Goal: Information Seeking & Learning: Learn about a topic

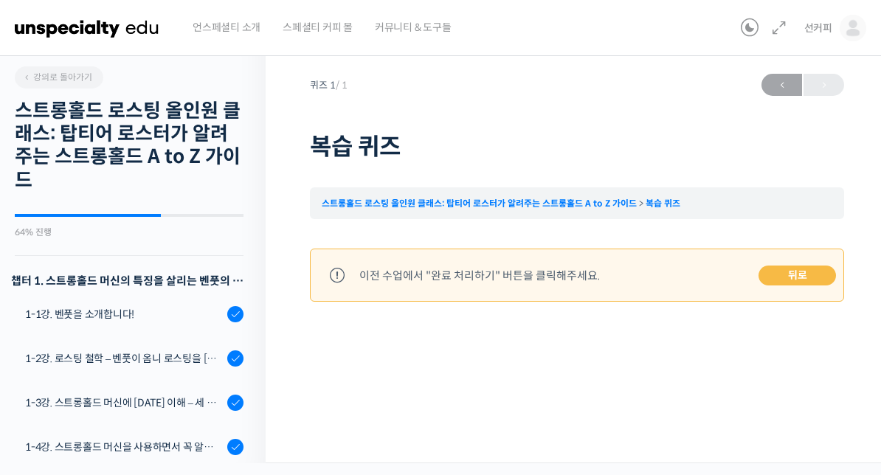
scroll to position [1415, 0]
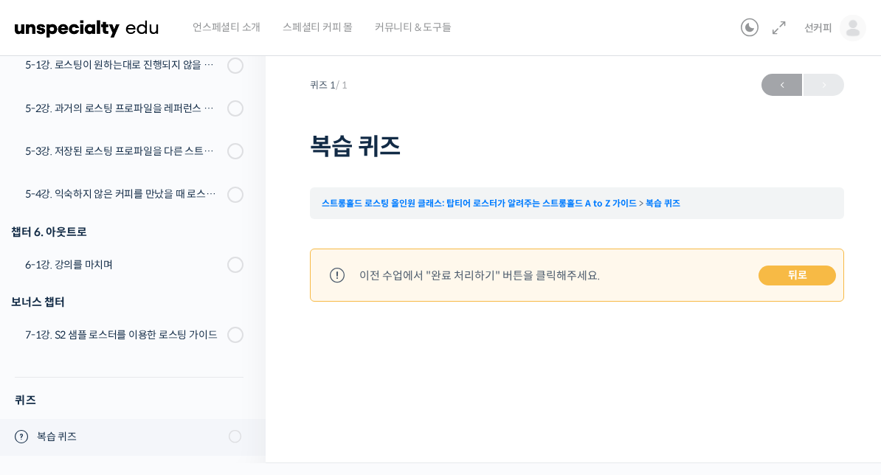
click at [811, 274] on link "뒤로" at bounding box center [796, 276] width 77 height 21
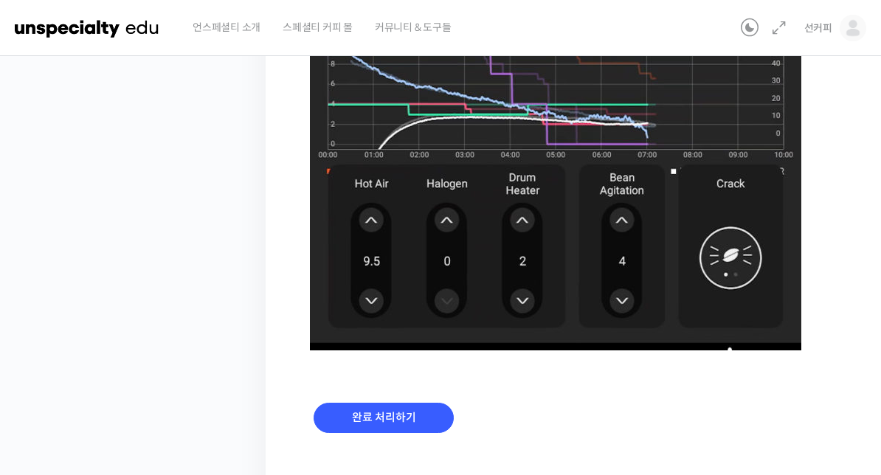
scroll to position [1062, 0]
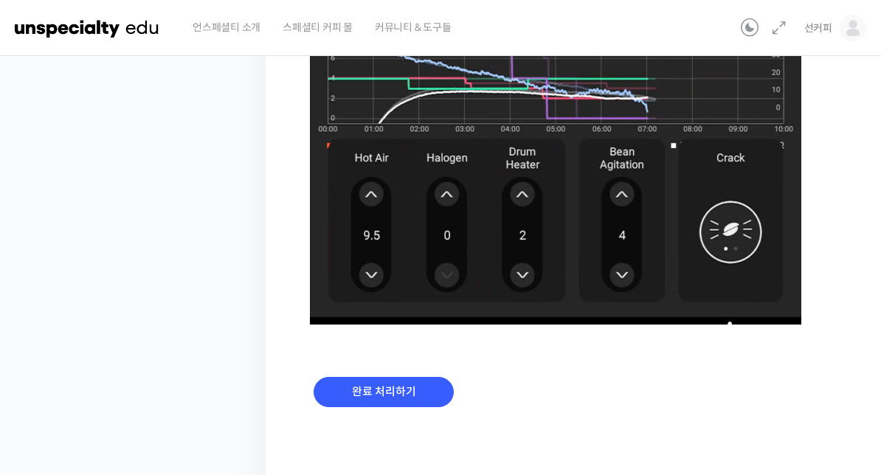
click at [415, 392] on input "완료 처리하기" at bounding box center [384, 392] width 140 height 30
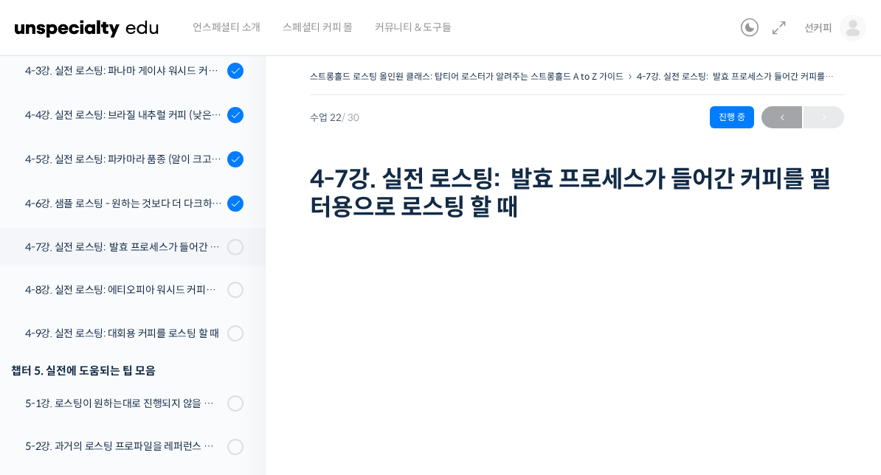
scroll to position [1076, 0]
click at [153, 158] on div "4-5강. 실전 로스팅: 파카마라 품종 (알이 크고 산지에서 건조가 고르게 되기 힘든 경우)" at bounding box center [124, 161] width 198 height 16
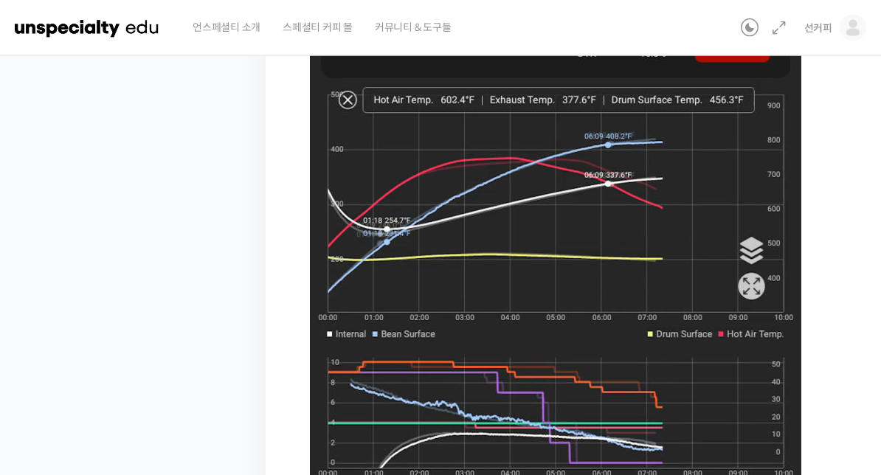
scroll to position [718, 0]
click at [859, 336] on div "스트롱홀드 로스팅 올인원 클래스: 탑티어 로스터가 알려주는 스트롱홀드 A to Z 가이드 4-5강. 실전 로스팅: 파카마라 품종 (알이 크고 …" at bounding box center [577, 46] width 623 height 1440
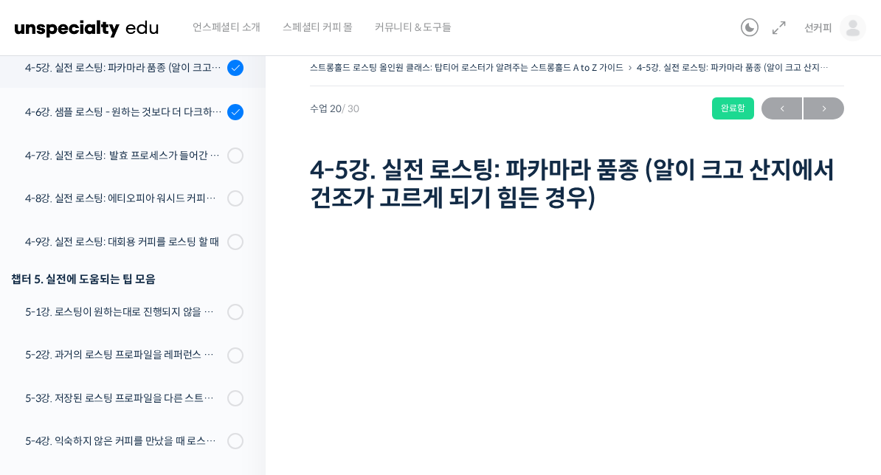
scroll to position [0, 0]
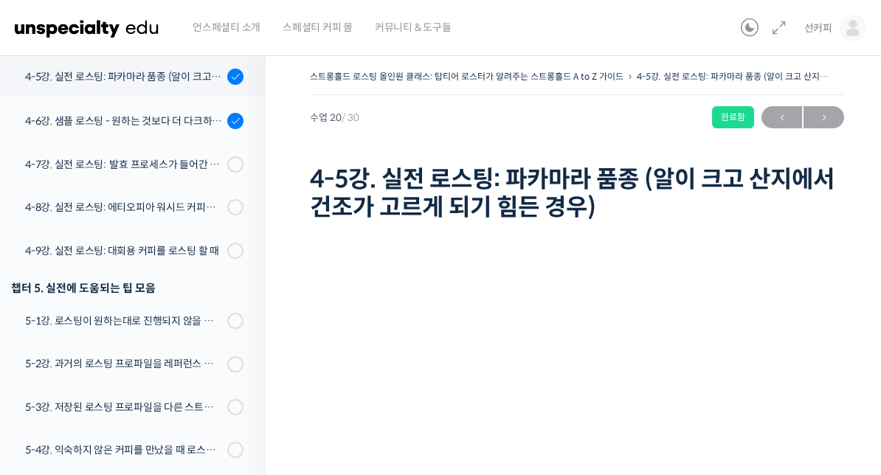
click at [228, 162] on span at bounding box center [231, 164] width 8 height 16
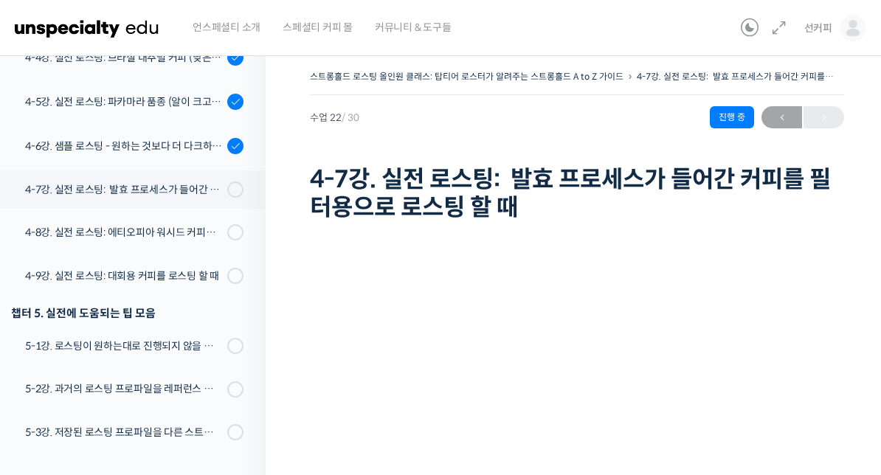
scroll to position [1132, 0]
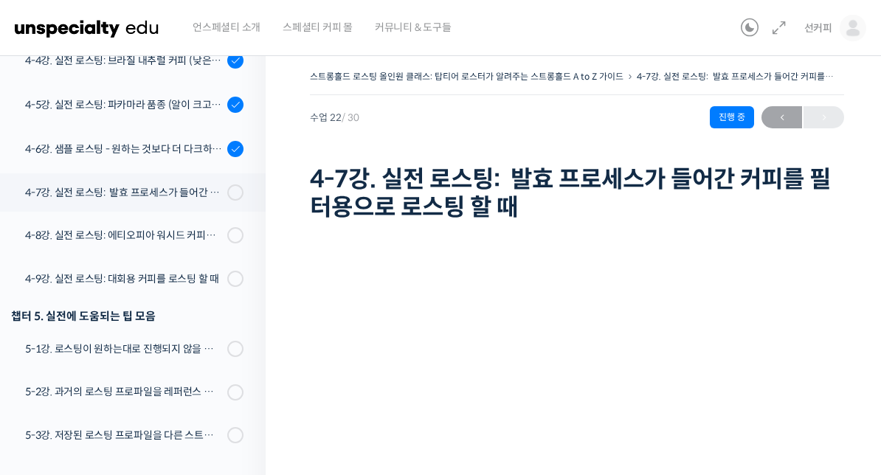
click at [84, 98] on div "4-5강. 실전 로스팅: 파카마라 품종 (알이 크고 산지에서 건조가 고르게 되기 힘든 경우)" at bounding box center [124, 105] width 198 height 16
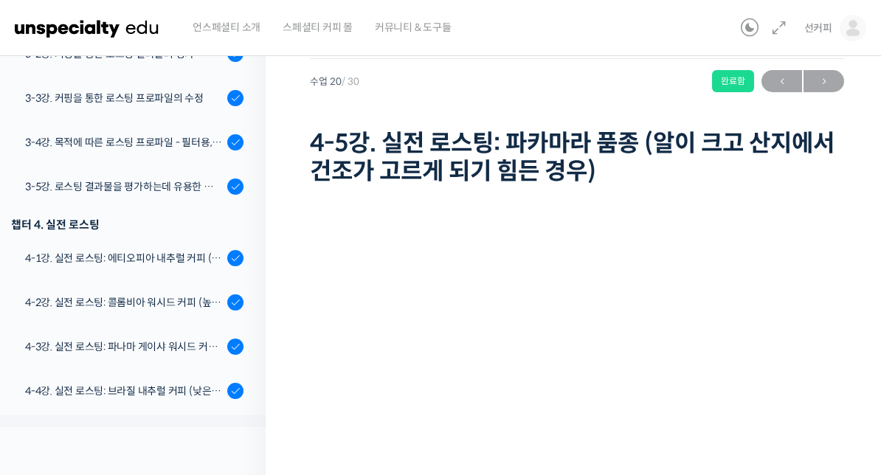
scroll to position [758, 0]
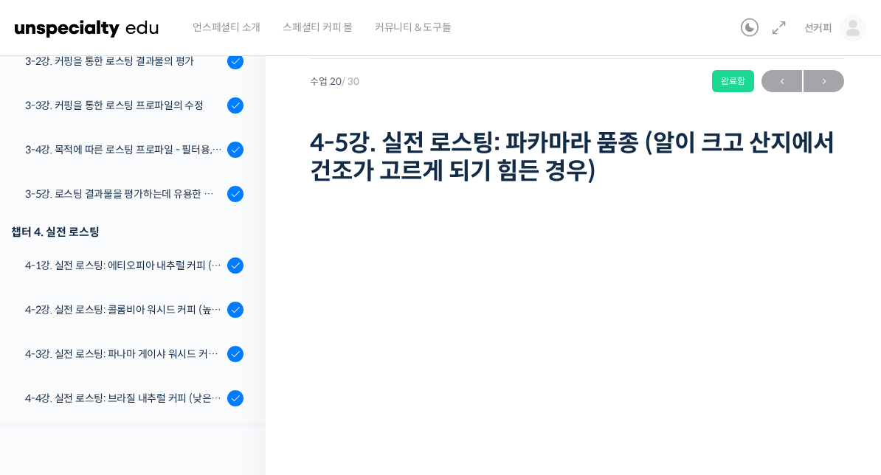
click at [114, 268] on div "4-1강. 실전 로스팅: 에티오피아 내추럴 커피 (당분이 많이 포함되어 있고 색이 고르지 않은 경우)" at bounding box center [124, 265] width 198 height 16
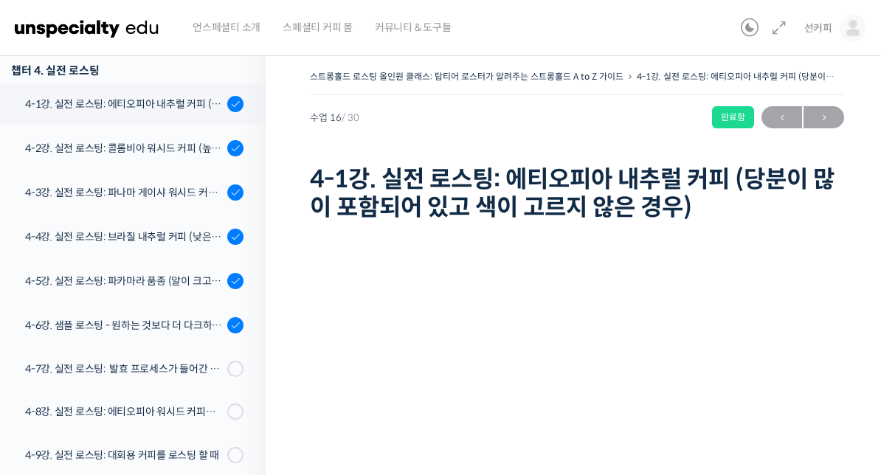
click at [108, 162] on link "4-2강. 실전 로스팅: 콜롬비아 워시드 커피 (높은 밀도와 수분율 때문에 1차 크랙에서 많은 수분을 방출하는 경우)" at bounding box center [129, 148] width 273 height 40
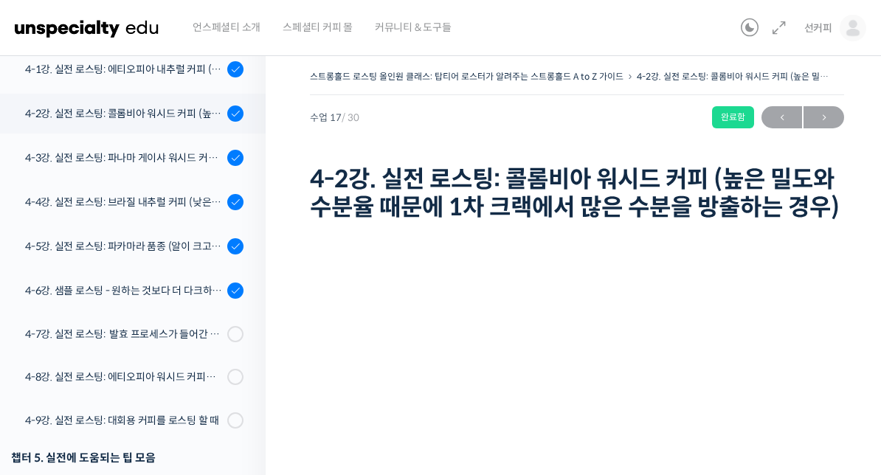
scroll to position [980, 0]
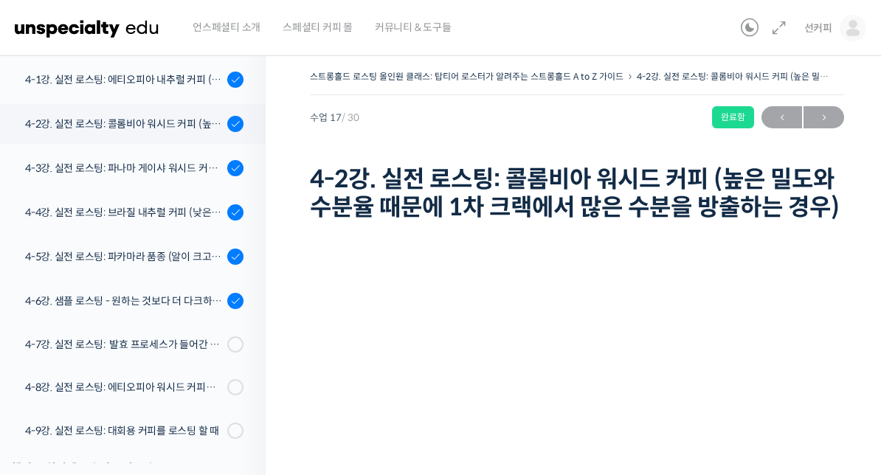
click at [108, 87] on link "4-1강. 실전 로스팅: 에티오피아 내추럴 커피 (당분이 많이 포함되어 있고 색이 고르지 않은 경우)" at bounding box center [129, 80] width 273 height 40
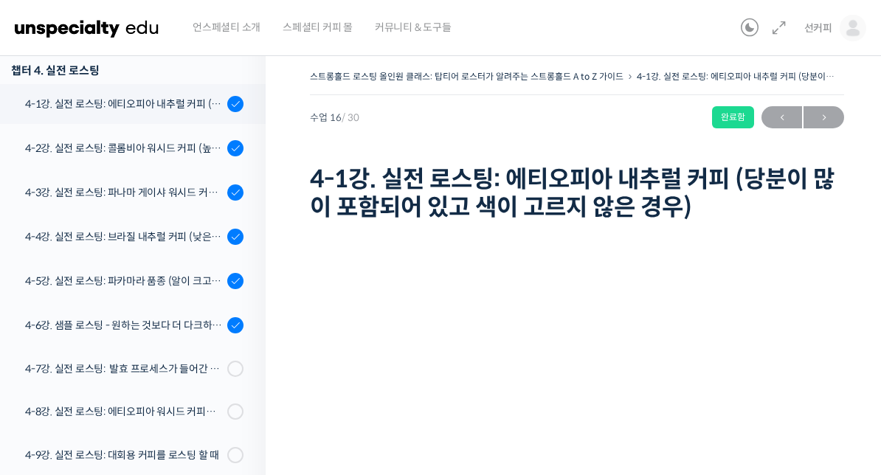
click at [96, 184] on div "4-3강. 실전 로스팅: 파나마 게이샤 워시드 커피 (플레이버 프로파일이 로스팅하기 까다로운 경우)" at bounding box center [124, 192] width 198 height 16
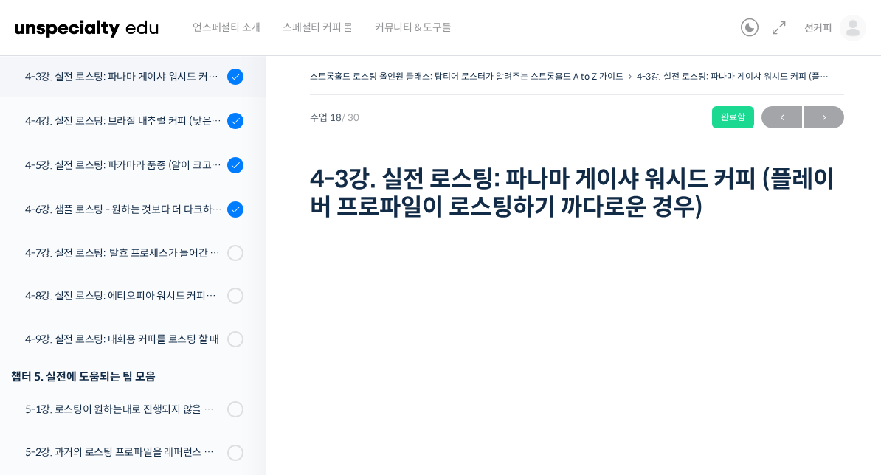
click at [83, 163] on div "4-5강. 실전 로스팅: 파카마라 품종 (알이 크고 산지에서 건조가 고르게 되기 힘든 경우)" at bounding box center [124, 165] width 198 height 16
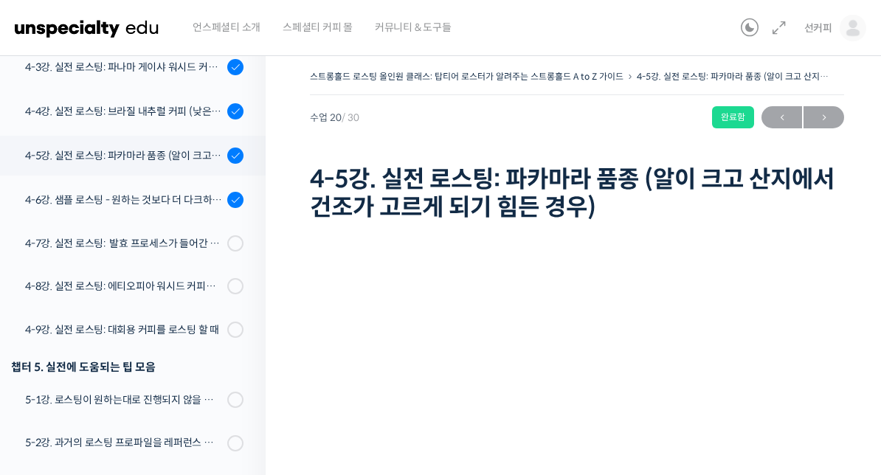
scroll to position [1079, 0]
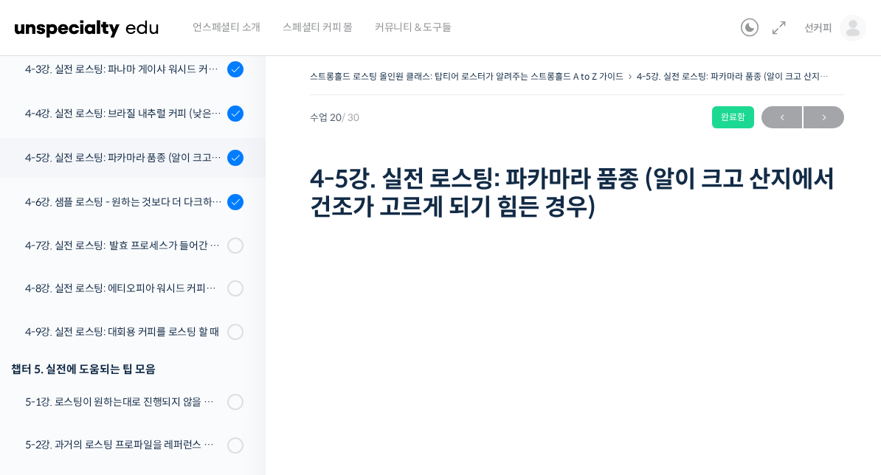
click at [92, 229] on link "4-7강. 실전 로스팅: 발효 프로세스가 들어간 커피를 필터용으로 로스팅 할 때" at bounding box center [129, 245] width 273 height 38
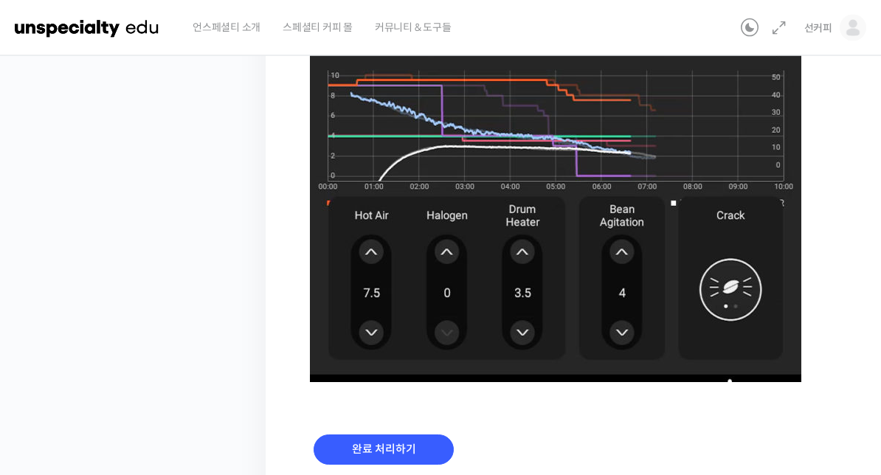
scroll to position [1017, 0]
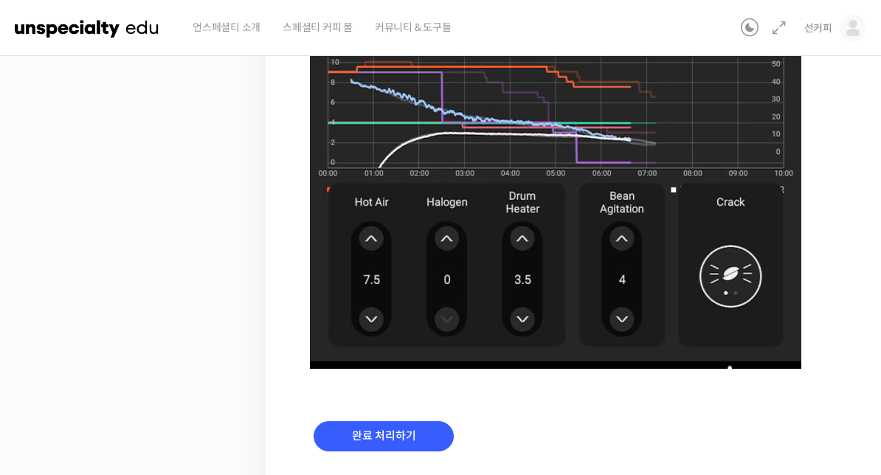
click at [407, 437] on input "완료 처리하기" at bounding box center [384, 436] width 140 height 30
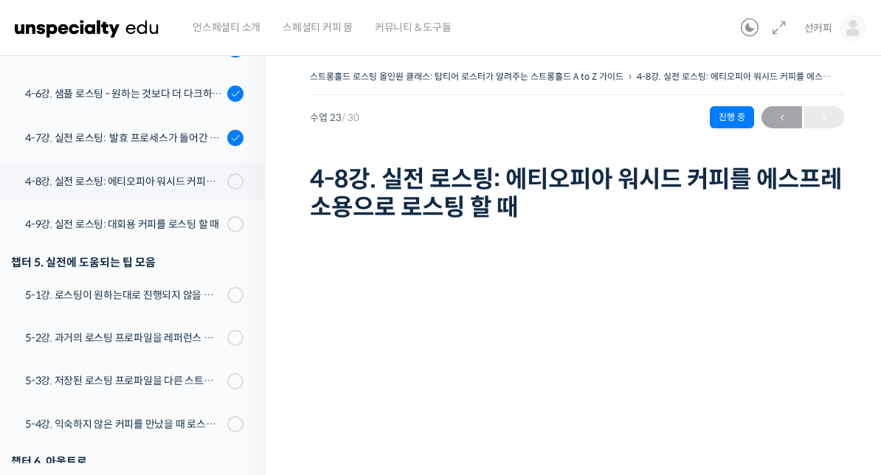
scroll to position [1180, 0]
